Goal: Information Seeking & Learning: Learn about a topic

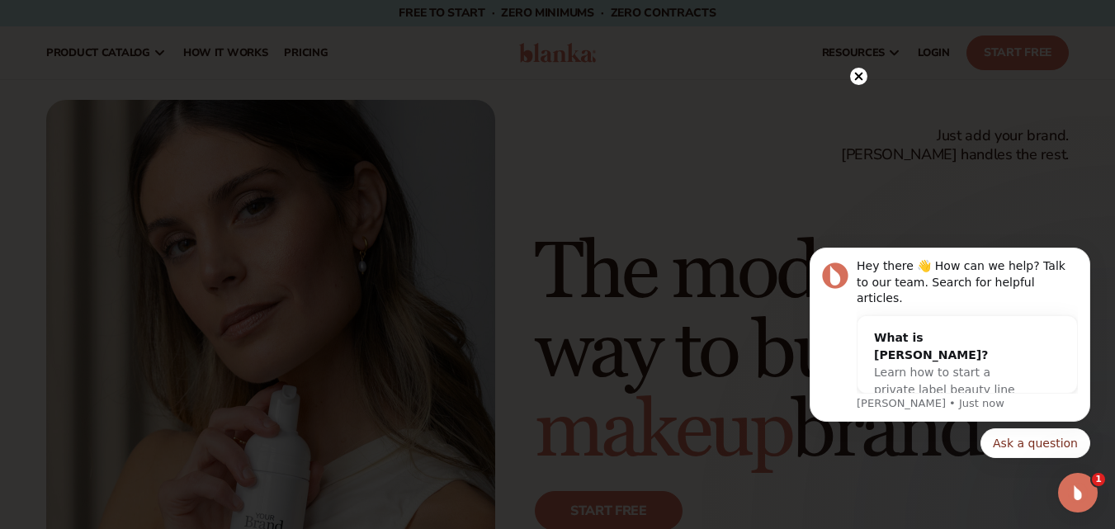
click at [859, 75] on icon at bounding box center [858, 77] width 8 height 8
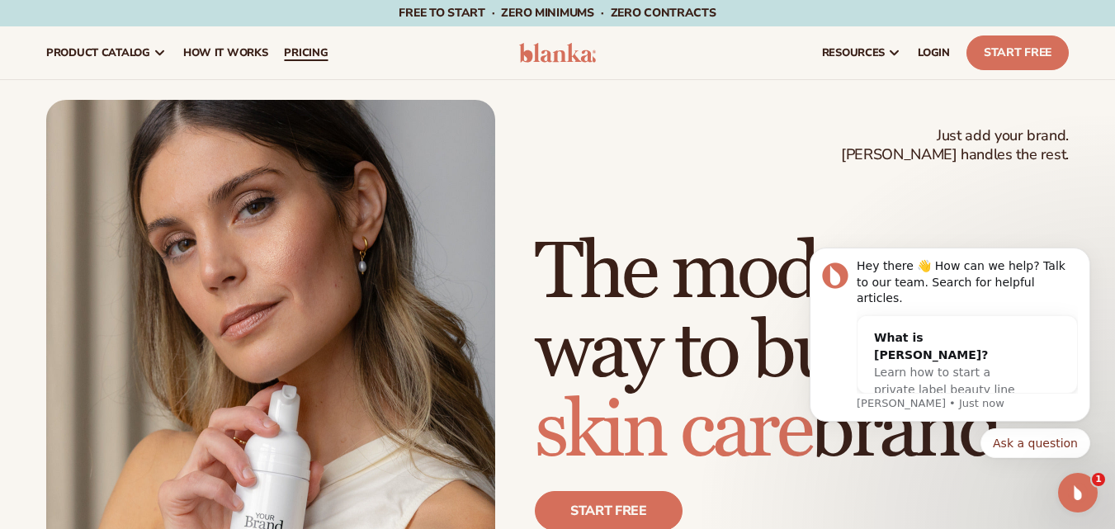
click at [294, 51] on span "pricing" at bounding box center [306, 52] width 44 height 13
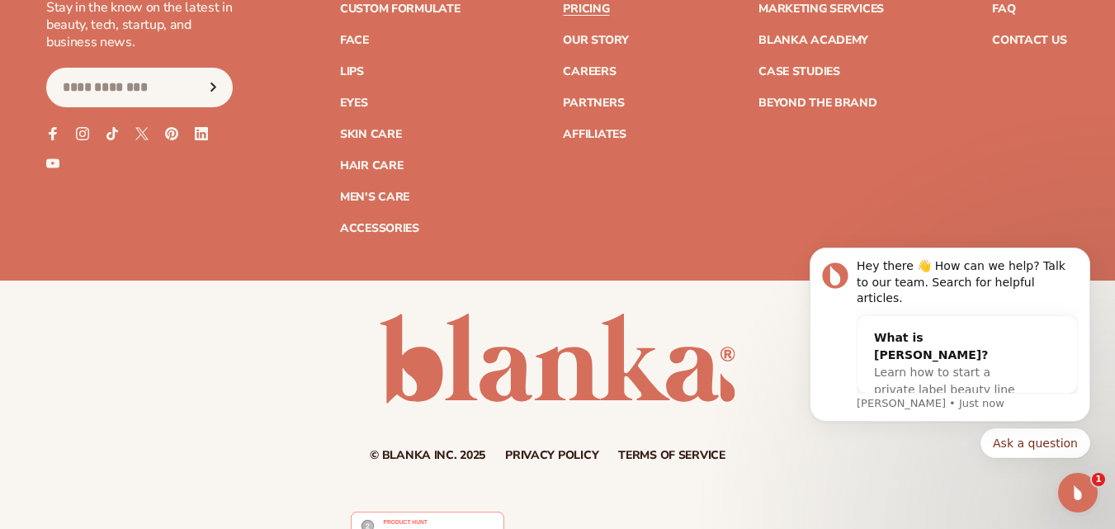
scroll to position [3602, 0]
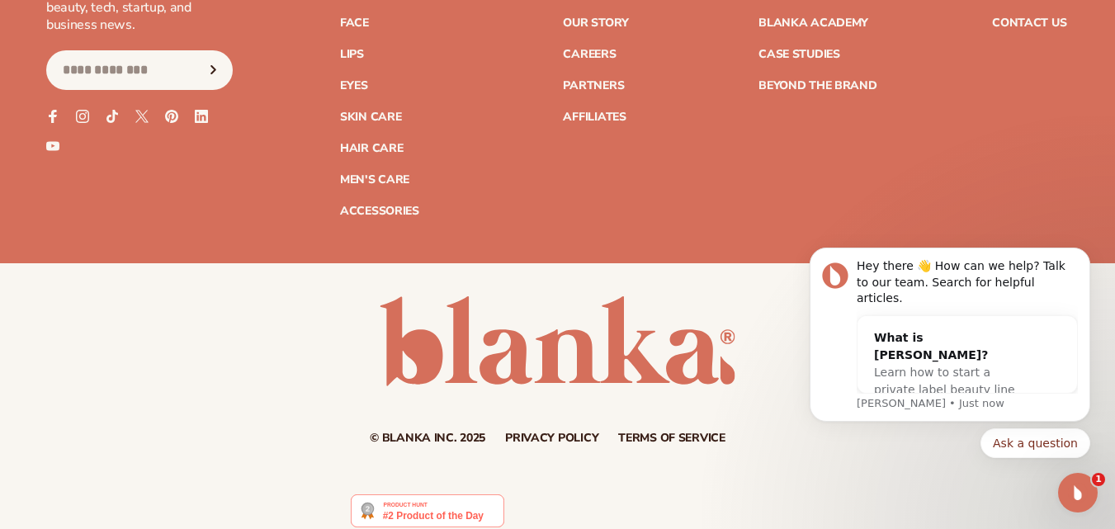
drag, startPoint x: 1127, startPoint y: 50, endPoint x: 1118, endPoint y: 533, distance: 482.2
click at [1078, 487] on icon "Open Intercom Messenger" at bounding box center [1076, 490] width 27 height 27
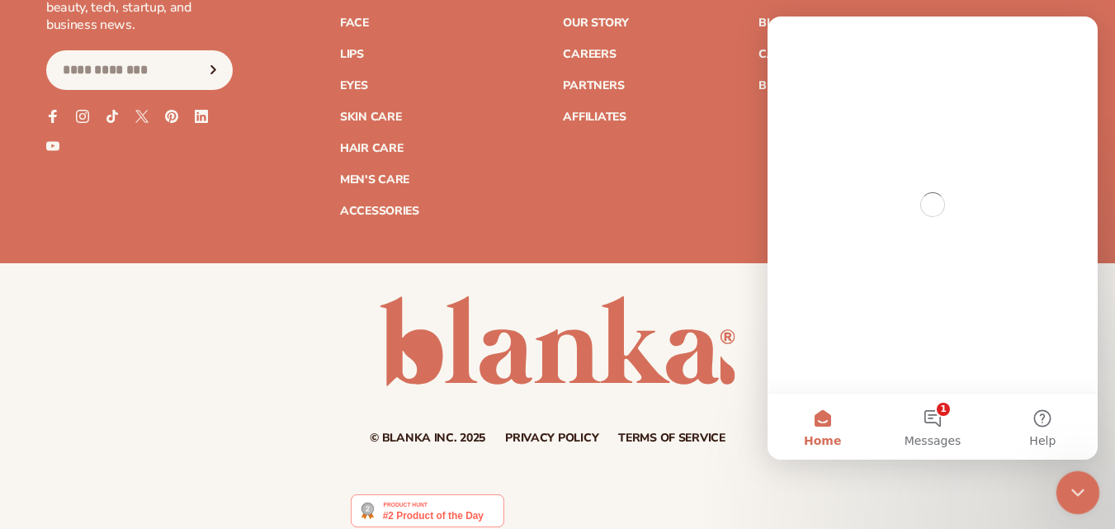
scroll to position [0, 0]
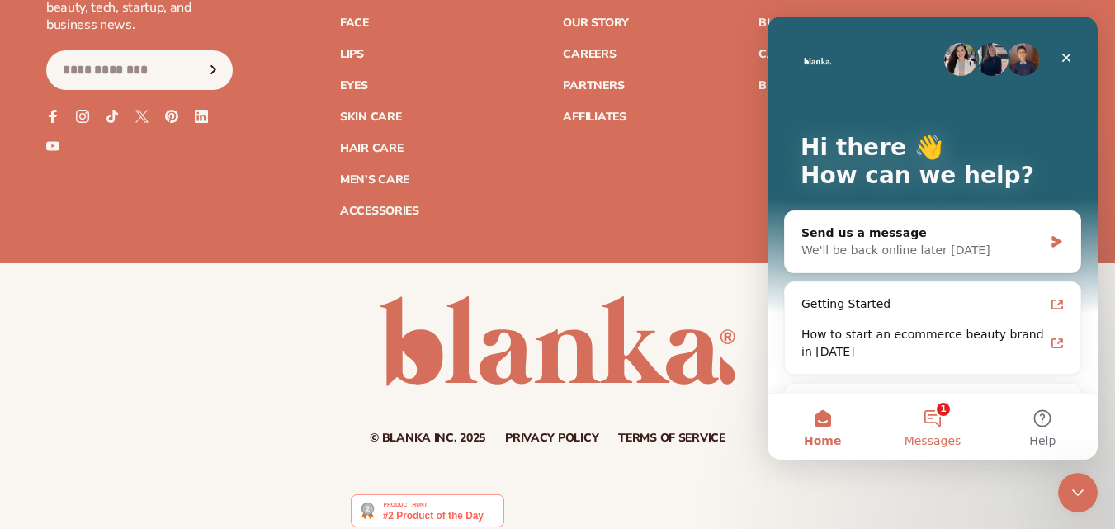
click at [943, 415] on button "1 Messages" at bounding box center [933, 427] width 110 height 66
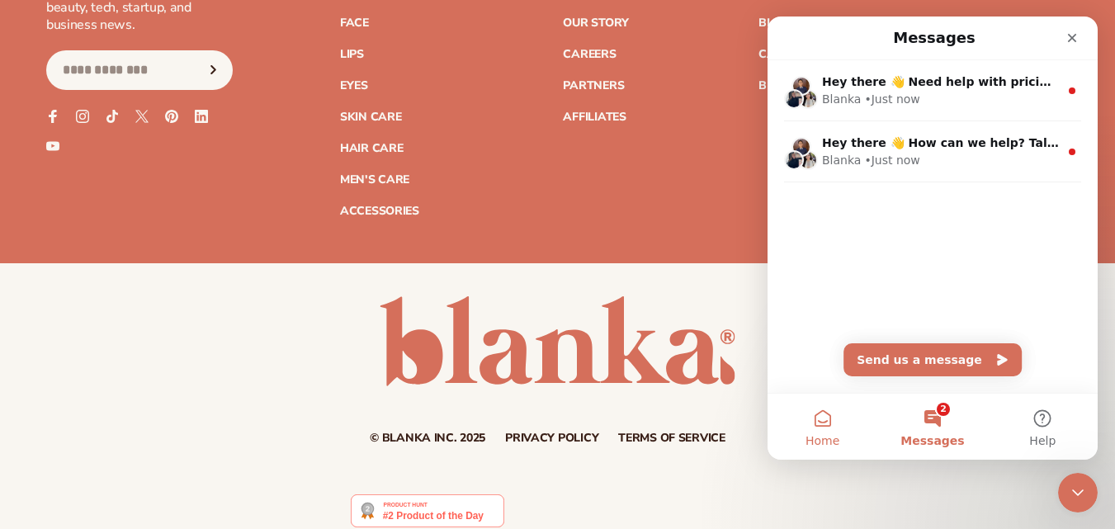
click at [834, 420] on button "Home" at bounding box center [823, 427] width 110 height 66
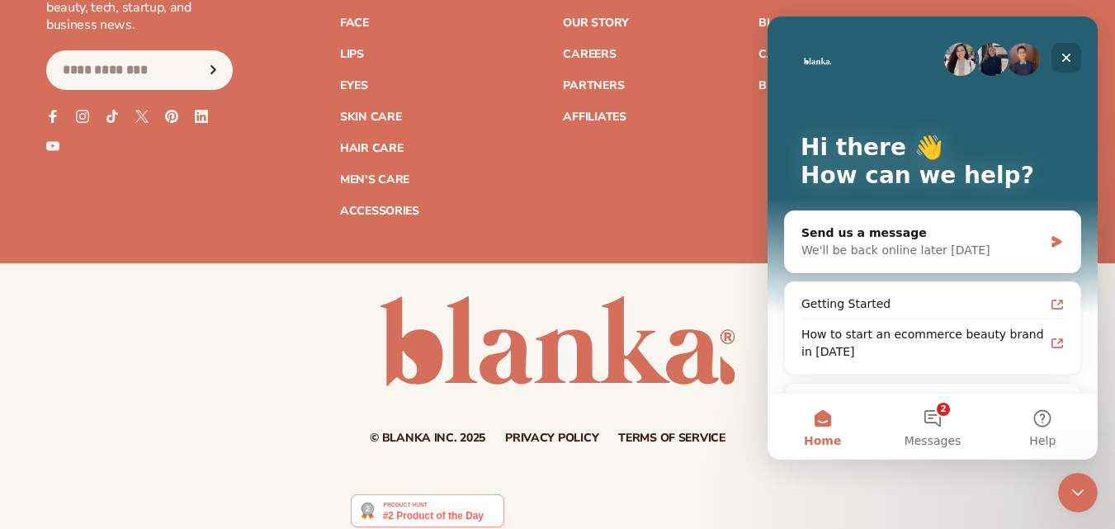
click at [1063, 56] on icon "Close" at bounding box center [1066, 57] width 13 height 13
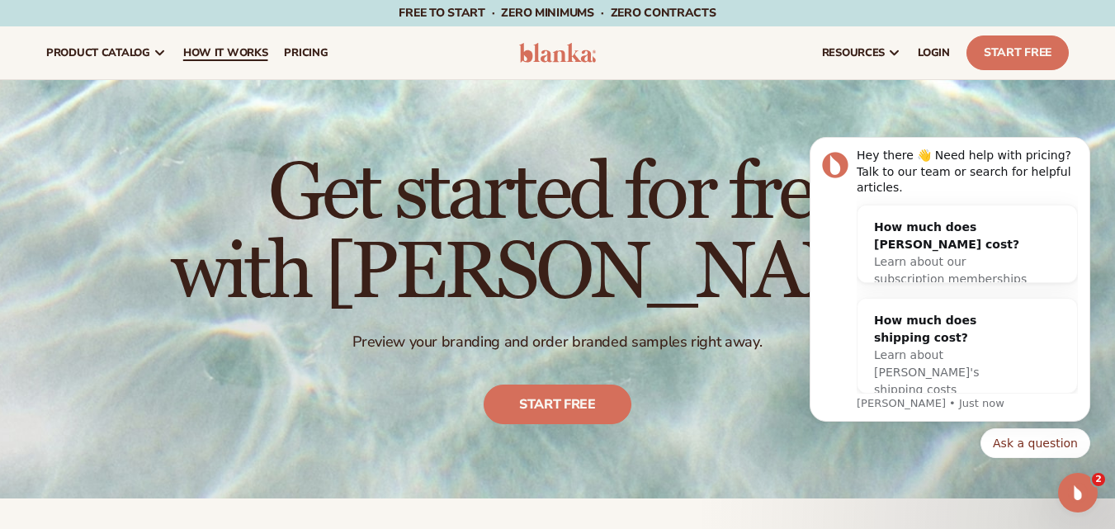
click at [215, 44] on link "How It Works" at bounding box center [226, 52] width 102 height 53
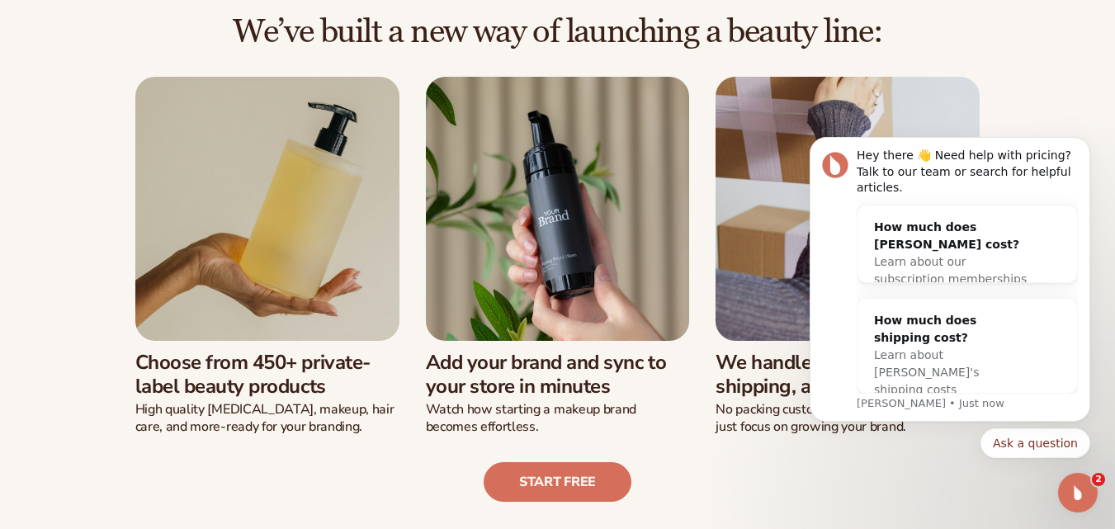
scroll to position [423, 0]
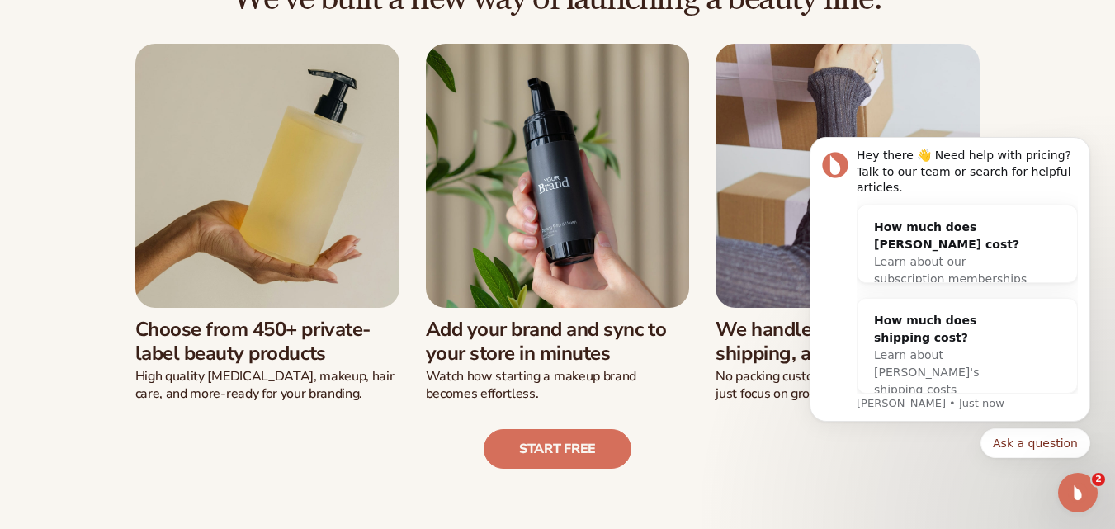
click at [320, 146] on img at bounding box center [267, 176] width 264 height 264
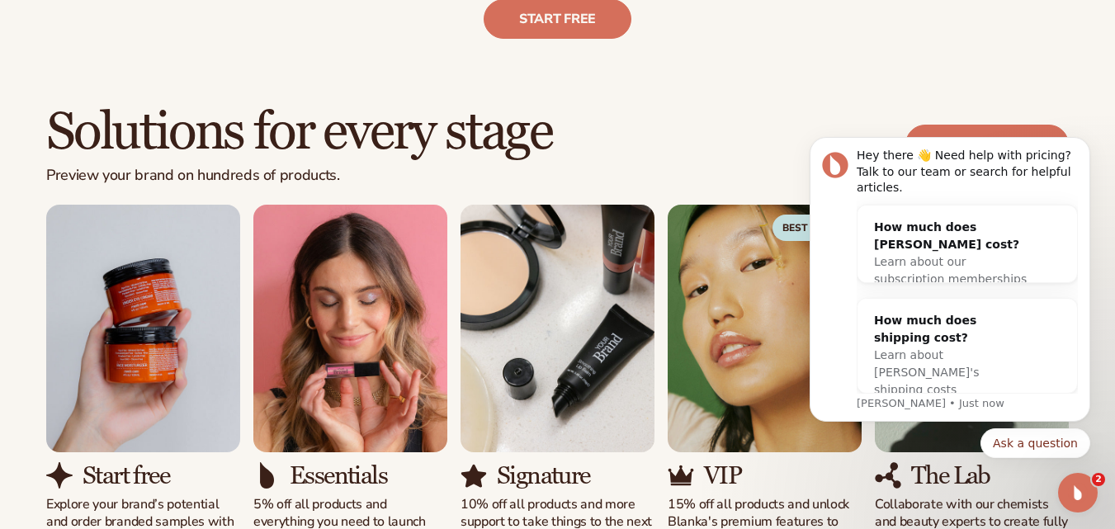
scroll to position [0, 0]
